Goal: Find specific page/section: Find specific page/section

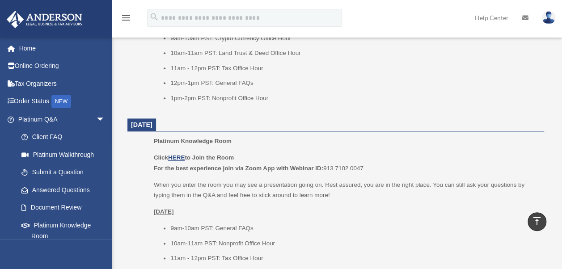
scroll to position [559, 0]
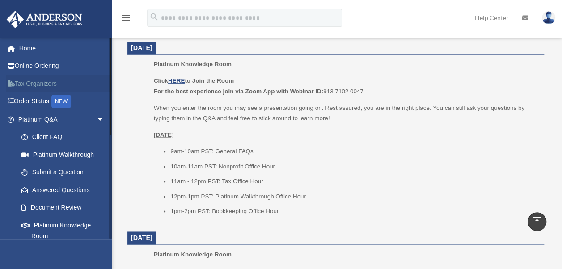
click at [92, 84] on link "Tax Organizers" at bounding box center [62, 84] width 112 height 18
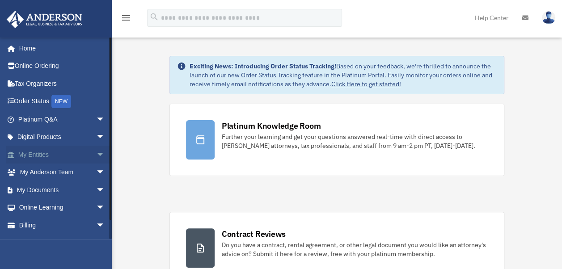
click at [97, 154] on span "arrow_drop_down" at bounding box center [105, 155] width 18 height 18
click at [97, 154] on span "arrow_drop_up" at bounding box center [105, 155] width 18 height 18
click at [96, 172] on span "arrow_drop_down" at bounding box center [105, 173] width 18 height 18
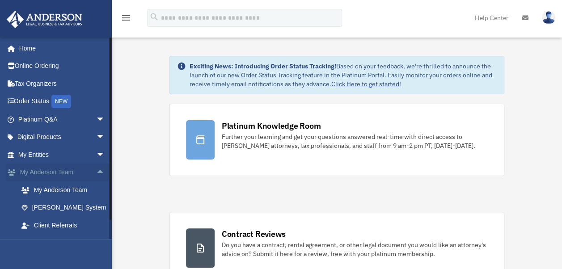
click at [96, 172] on span "arrow_drop_up" at bounding box center [105, 173] width 18 height 18
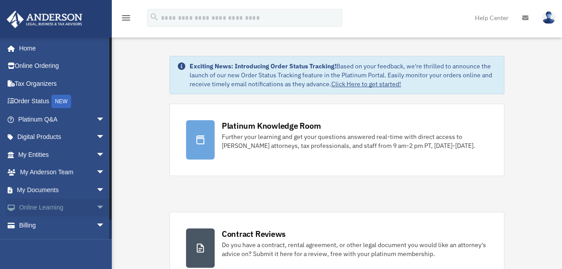
click at [96, 206] on span "arrow_drop_down" at bounding box center [105, 208] width 18 height 18
click at [96, 206] on span "arrow_drop_up" at bounding box center [105, 208] width 18 height 18
click at [96, 195] on span "arrow_drop_down" at bounding box center [105, 190] width 18 height 18
click at [80, 222] on link "Meeting Minutes" at bounding box center [66, 225] width 106 height 18
click at [52, 228] on link "Meeting Minutes" at bounding box center [66, 225] width 106 height 18
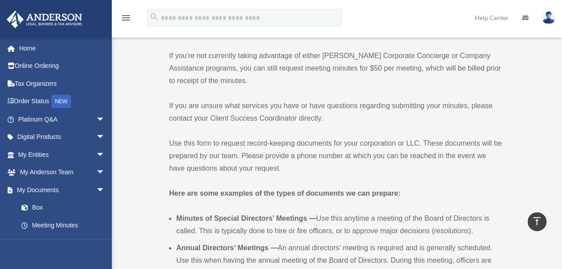
scroll to position [42, 0]
